Goal: Task Accomplishment & Management: Manage account settings

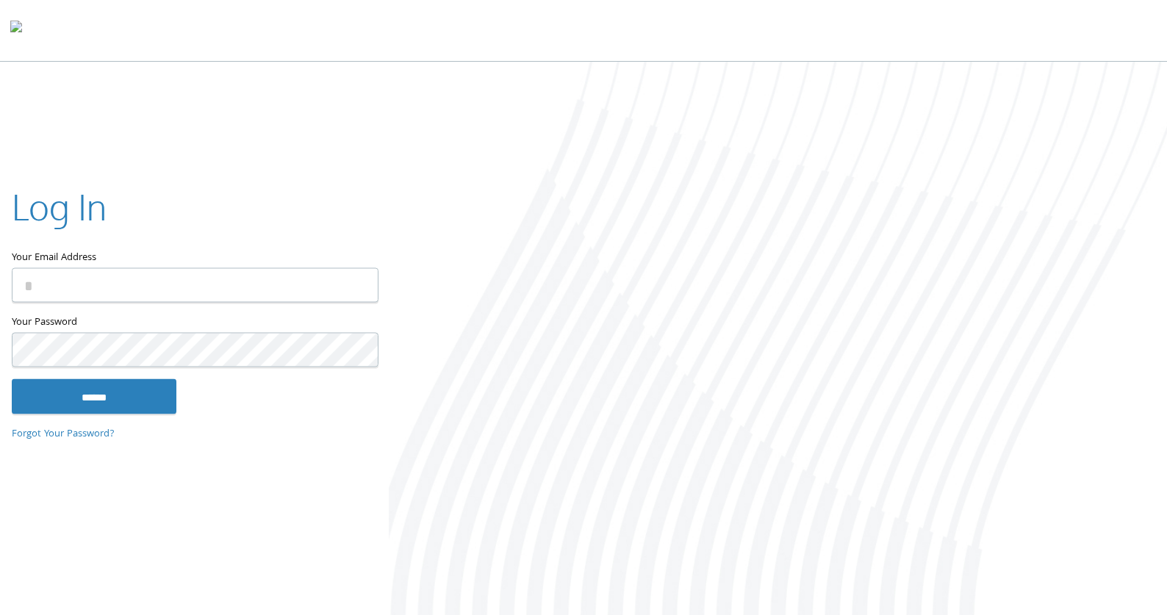
click at [143, 290] on input "Your Email Address" at bounding box center [195, 285] width 367 height 35
type input "**********"
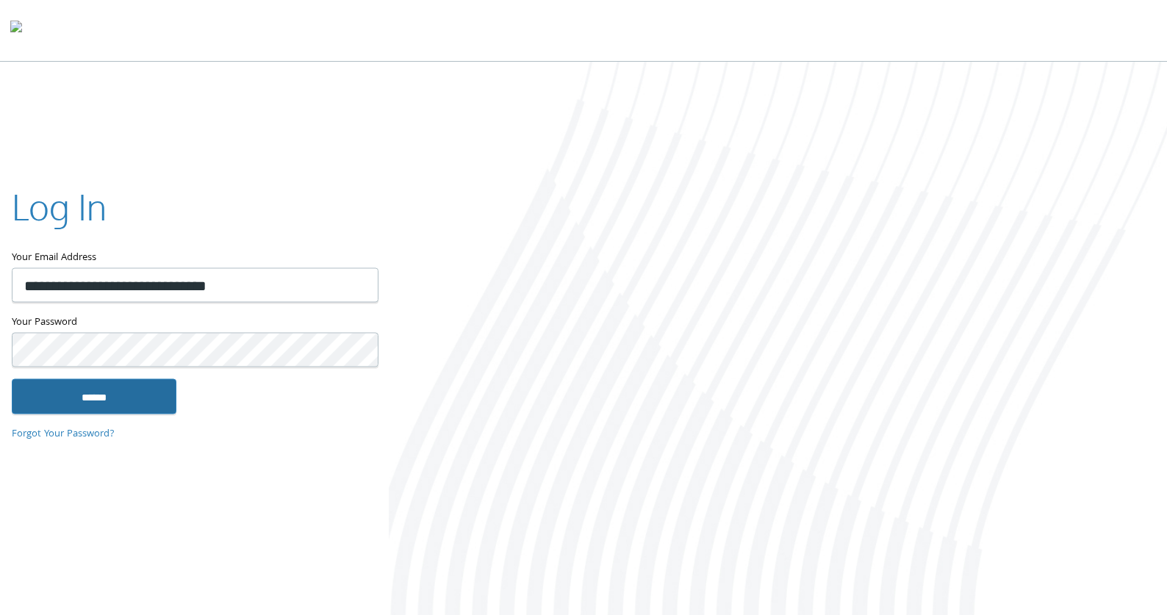
click at [57, 394] on input "******" at bounding box center [94, 395] width 165 height 35
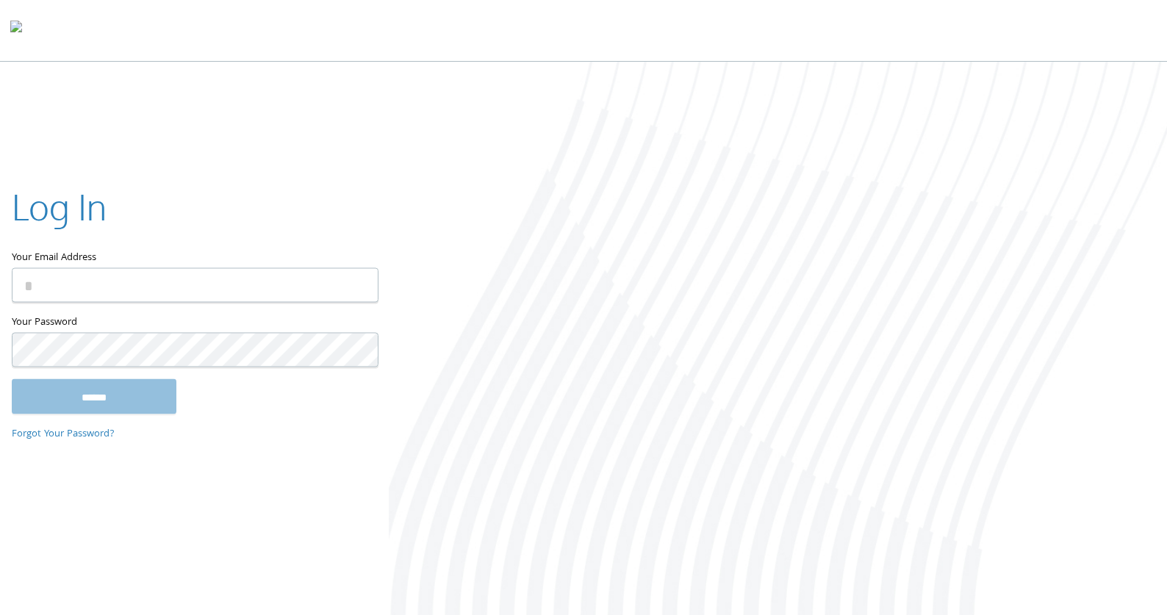
click at [910, 584] on div at bounding box center [778, 340] width 778 height 556
